Goal: Transaction & Acquisition: Purchase product/service

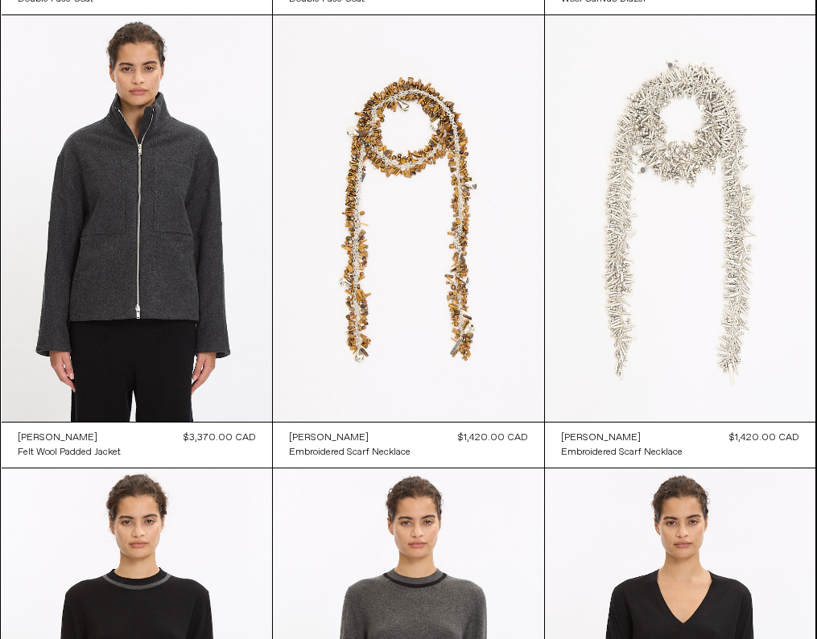
click at [584, 271] on at bounding box center [680, 218] width 271 height 407
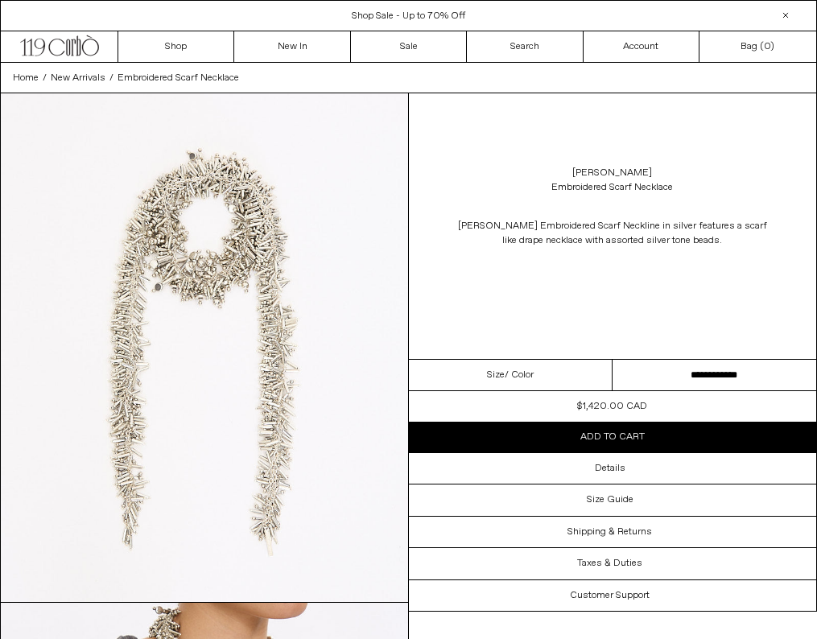
click at [384, 23] on div "Shop Sale - Up to 70% Off Free Shipping within [GEOGRAPHIC_DATA] and [GEOGRAPHI…" at bounding box center [408, 15] width 817 height 31
click at [380, 22] on span "Free Shipping within [GEOGRAPHIC_DATA] and [GEOGRAPHIC_DATA]" at bounding box center [408, 16] width 315 height 13
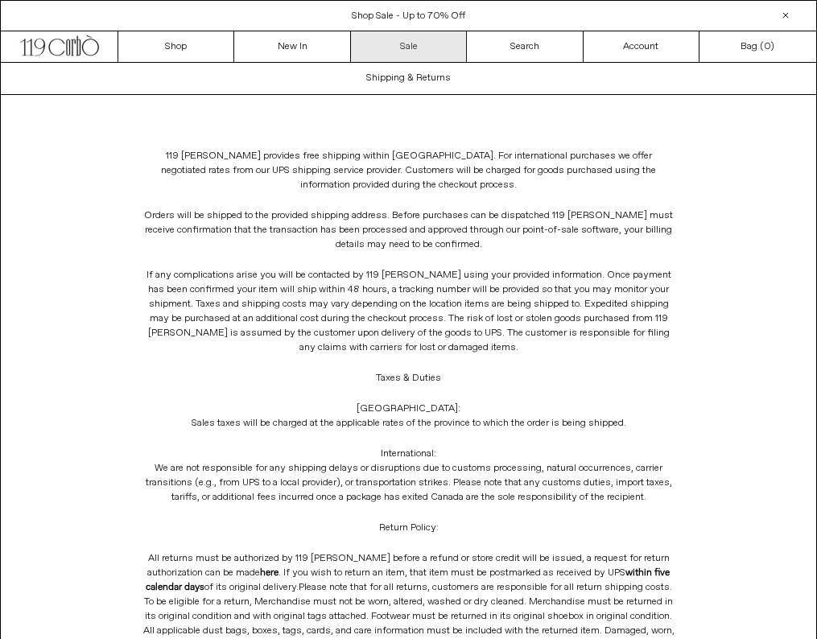
scroll to position [-5, 0]
click at [415, 56] on link "Sale" at bounding box center [409, 46] width 116 height 31
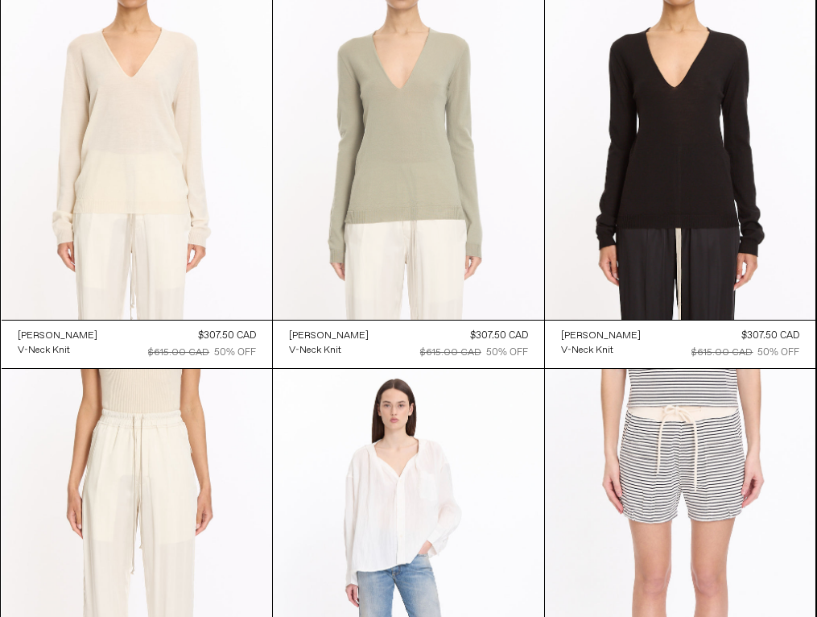
scroll to position [8409, 0]
